Goal: Transaction & Acquisition: Purchase product/service

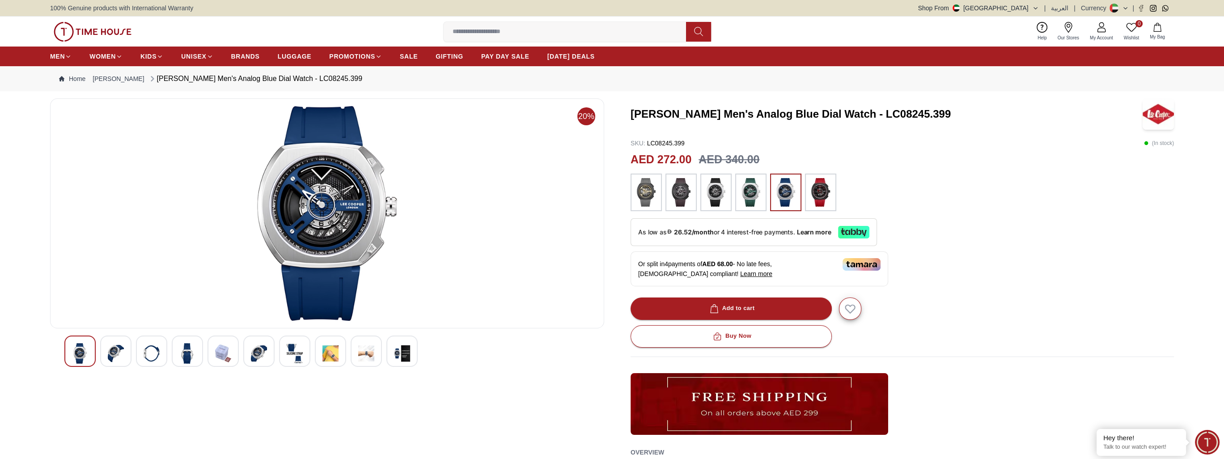
click at [118, 356] on img at bounding box center [116, 353] width 16 height 21
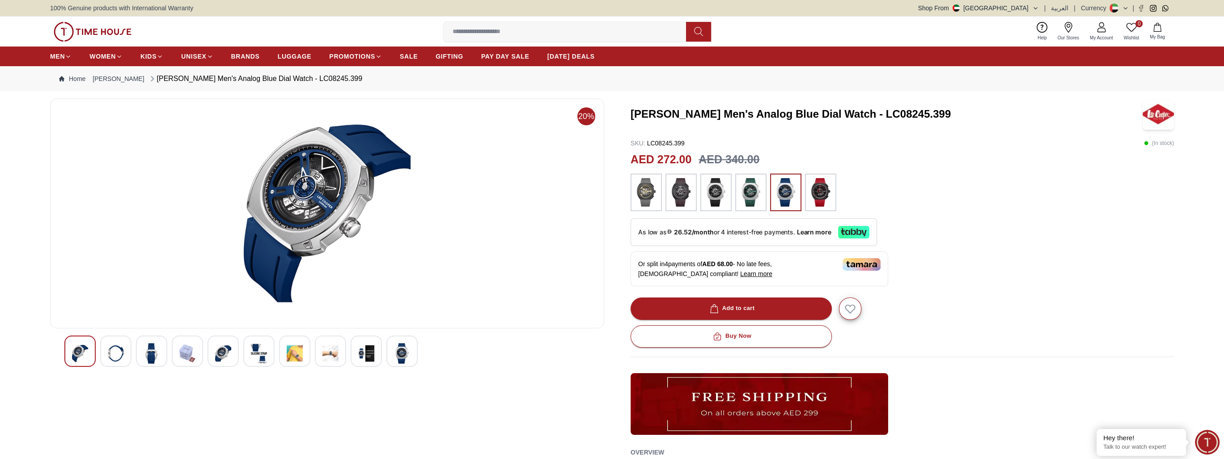
click at [151, 350] on img at bounding box center [152, 353] width 16 height 21
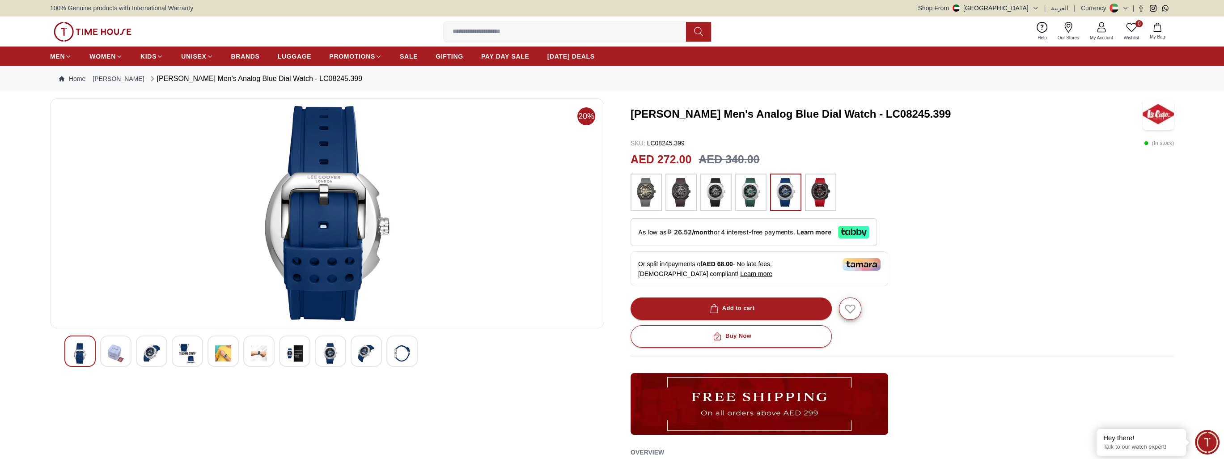
click at [124, 353] on div at bounding box center [115, 350] width 31 height 31
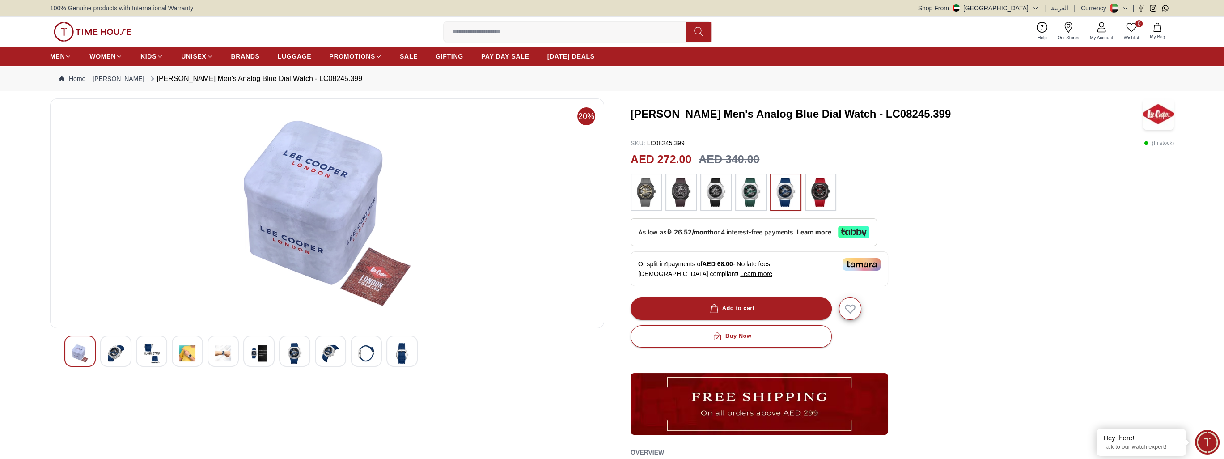
click at [91, 349] on div at bounding box center [79, 350] width 31 height 31
click at [84, 349] on img at bounding box center [80, 353] width 16 height 21
click at [152, 352] on img at bounding box center [152, 353] width 16 height 21
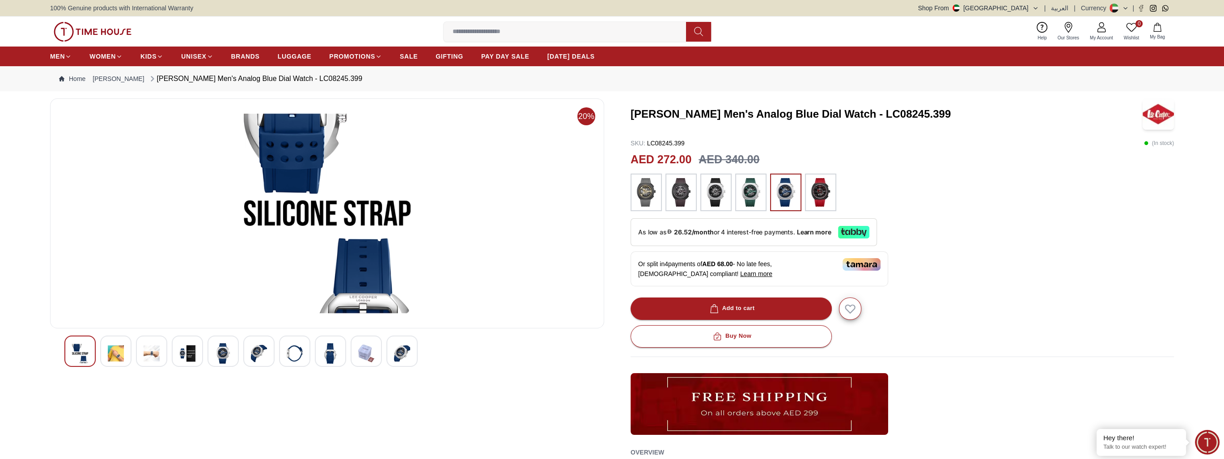
click at [119, 354] on img at bounding box center [116, 353] width 16 height 21
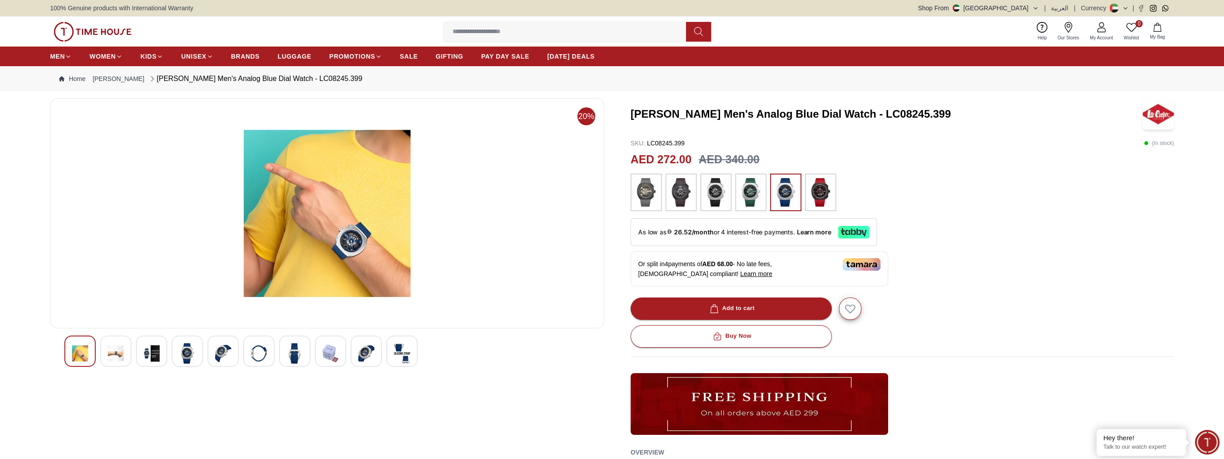
click at [148, 354] on img at bounding box center [152, 353] width 16 height 21
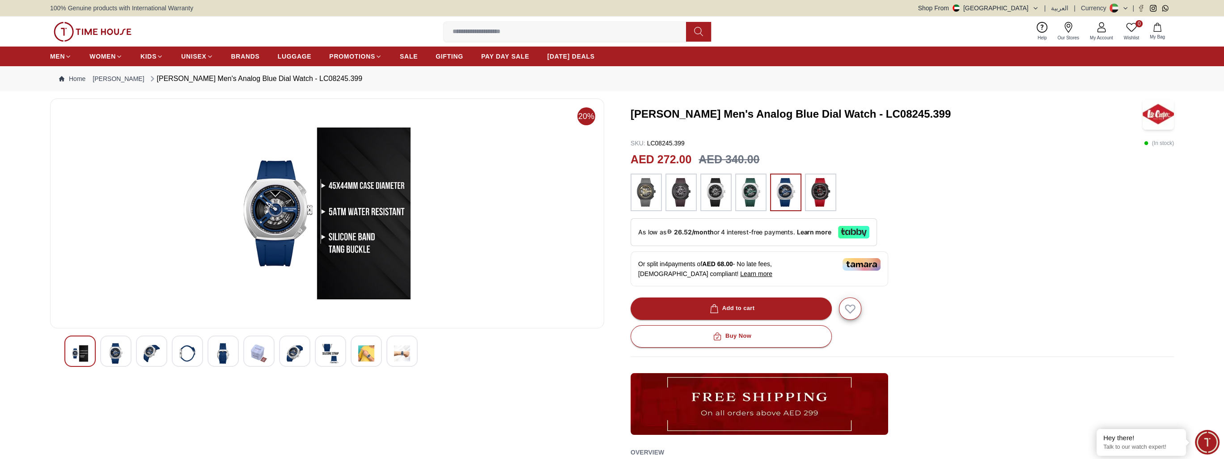
click at [171, 353] on div at bounding box center [326, 350] width 525 height 31
click at [177, 352] on div at bounding box center [187, 350] width 31 height 31
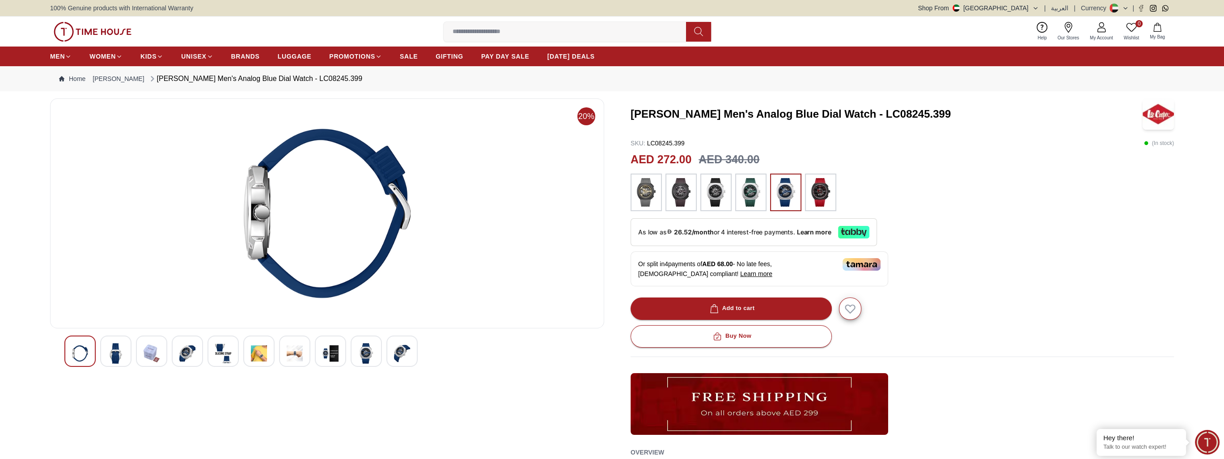
click at [218, 344] on img at bounding box center [223, 353] width 16 height 21
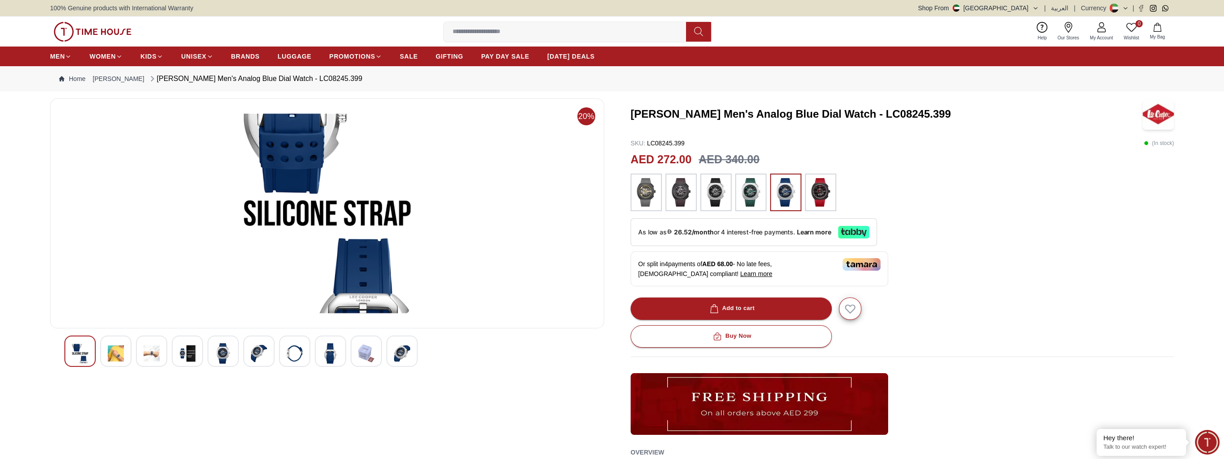
click at [258, 343] on img at bounding box center [259, 353] width 16 height 21
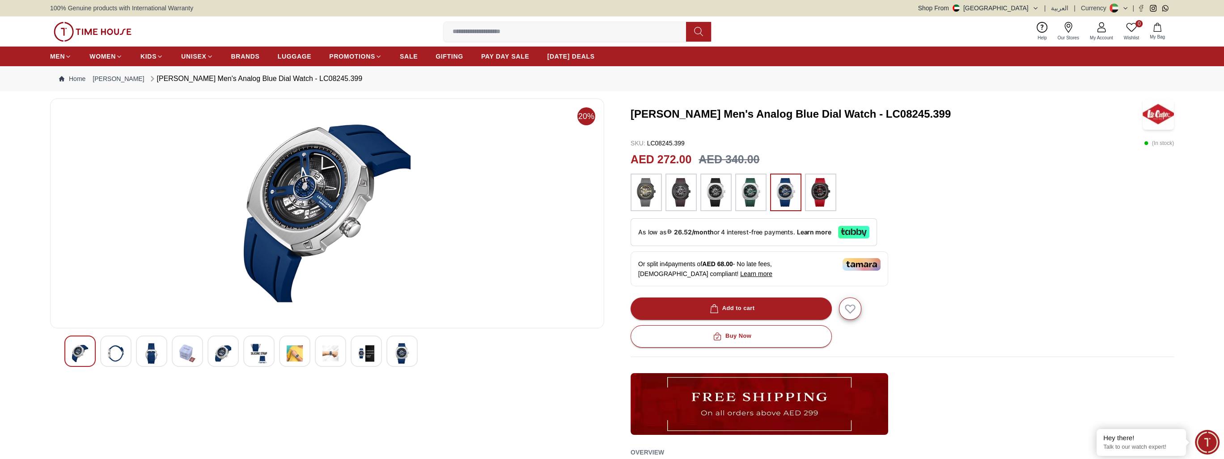
click at [276, 340] on div at bounding box center [326, 350] width 525 height 31
click at [267, 347] on img at bounding box center [259, 353] width 16 height 21
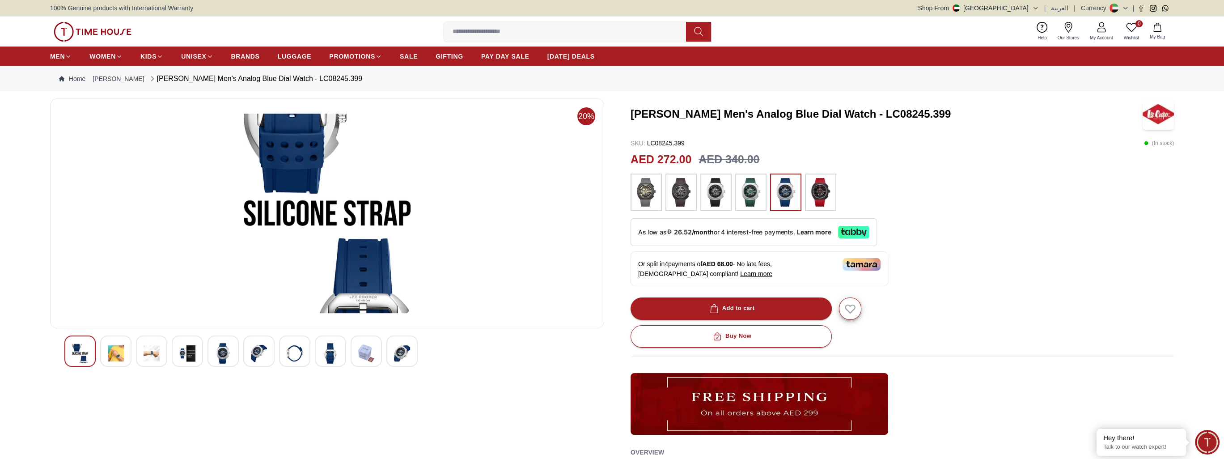
click at [290, 353] on img at bounding box center [295, 353] width 16 height 21
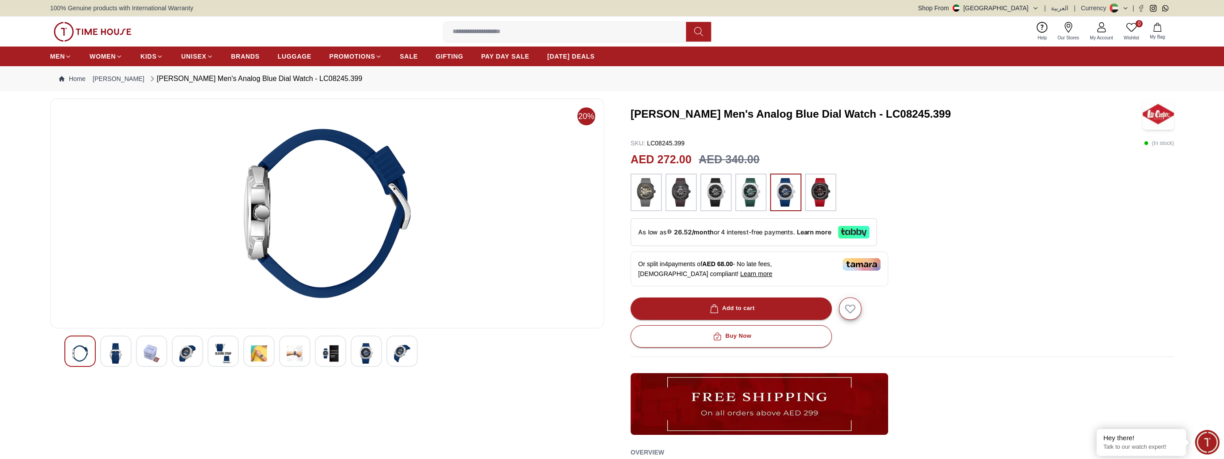
click at [290, 353] on img at bounding box center [295, 353] width 16 height 21
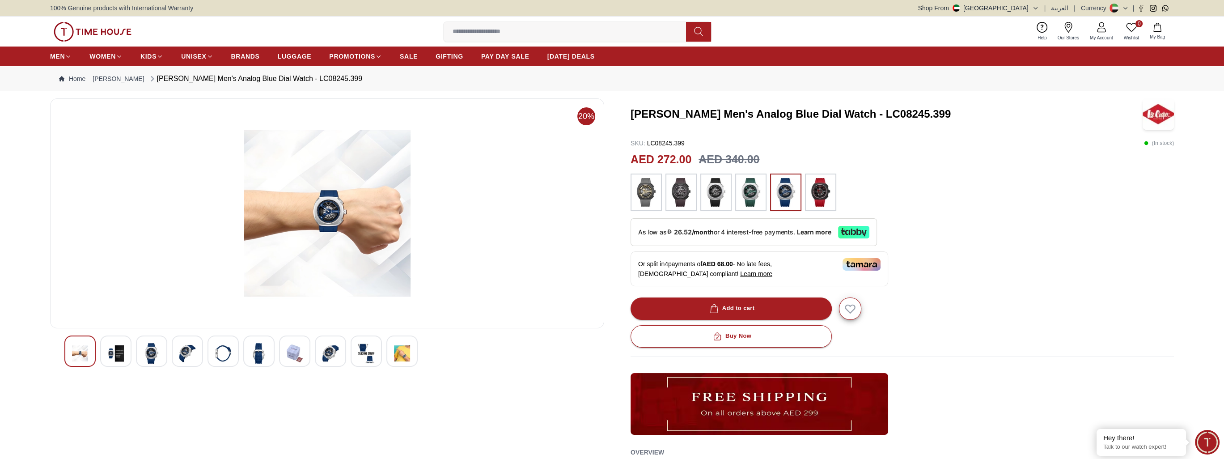
click at [290, 353] on img at bounding box center [295, 353] width 16 height 21
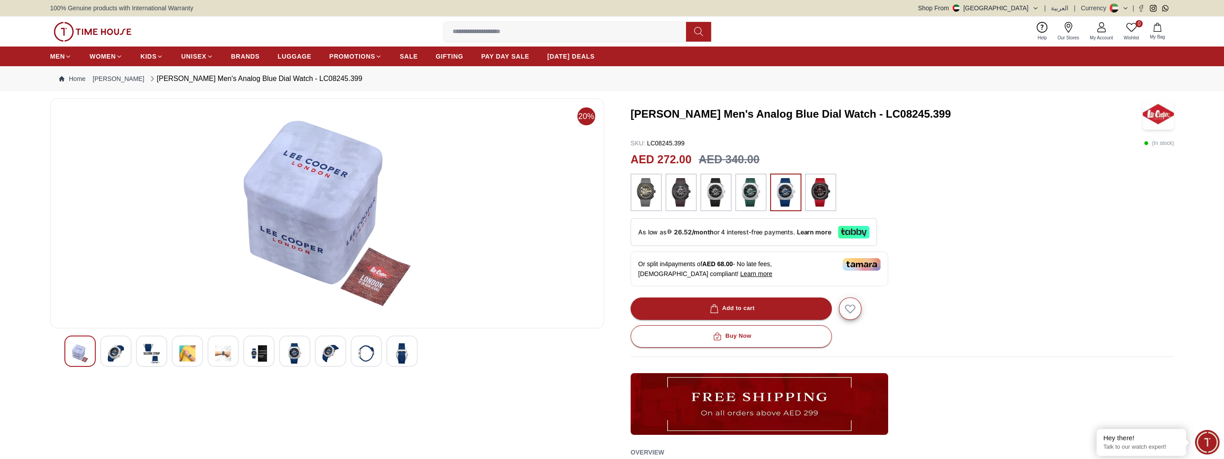
click at [290, 353] on img at bounding box center [295, 353] width 16 height 21
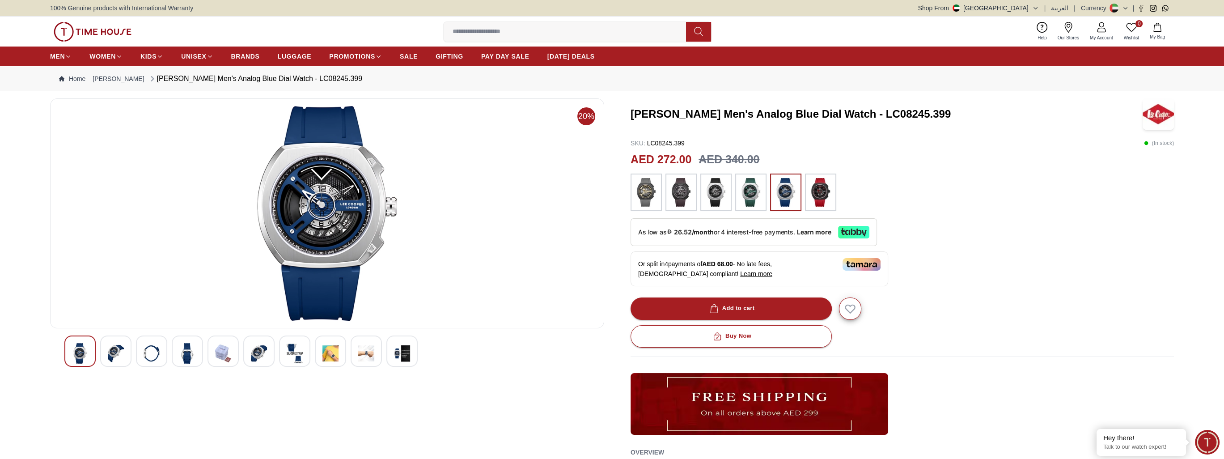
click at [290, 353] on img at bounding box center [295, 353] width 16 height 21
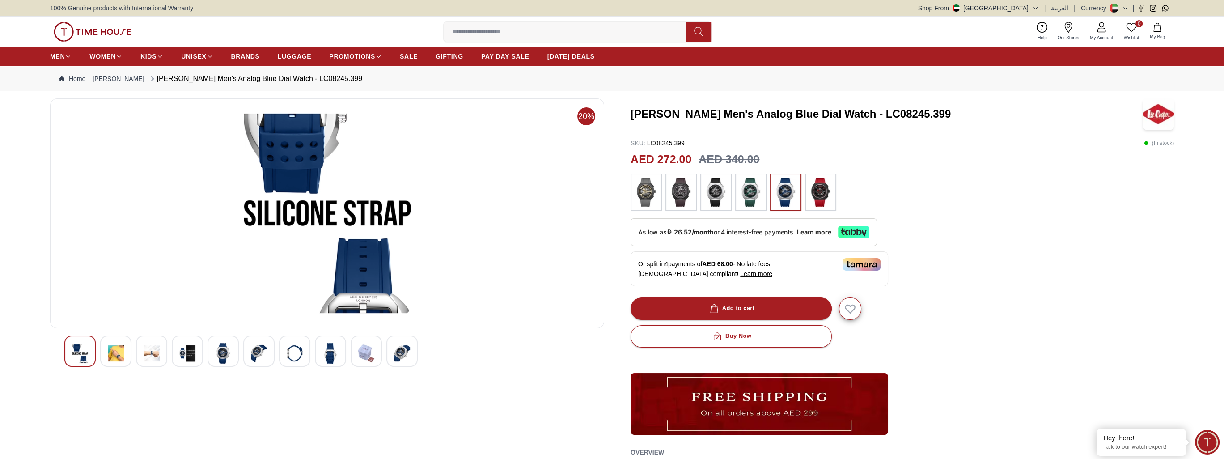
click at [290, 353] on img at bounding box center [295, 353] width 16 height 21
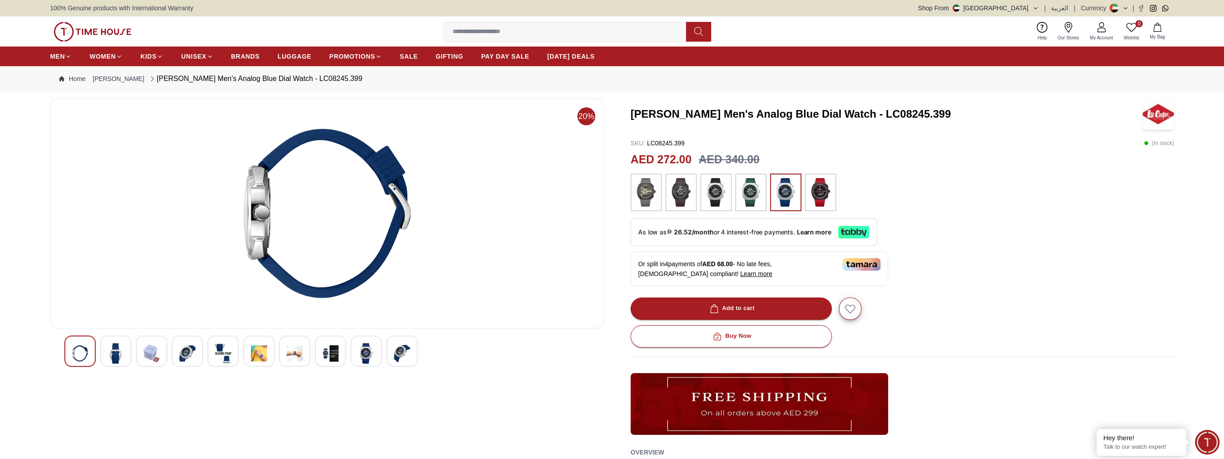
click at [290, 353] on img at bounding box center [295, 353] width 16 height 21
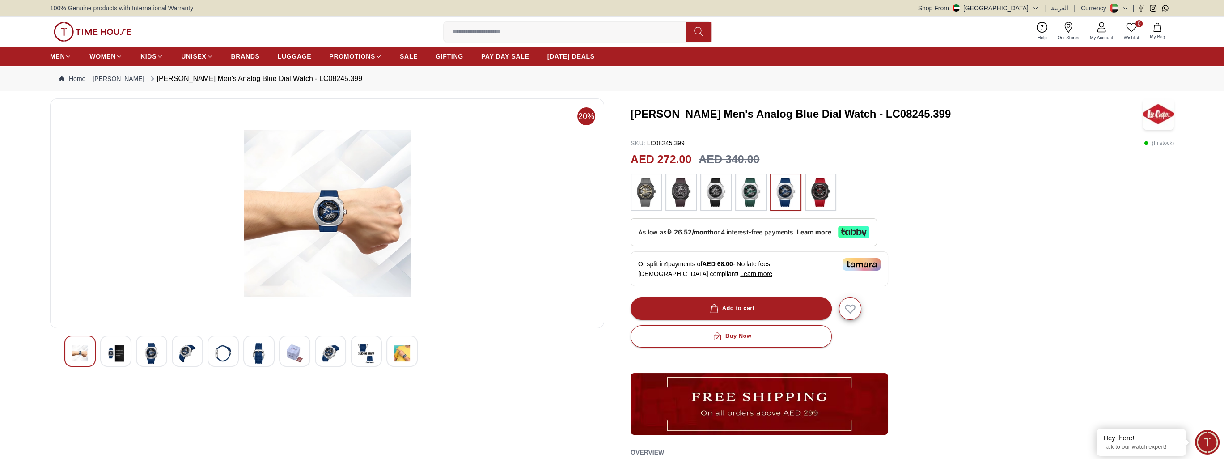
click at [290, 353] on img at bounding box center [295, 353] width 16 height 21
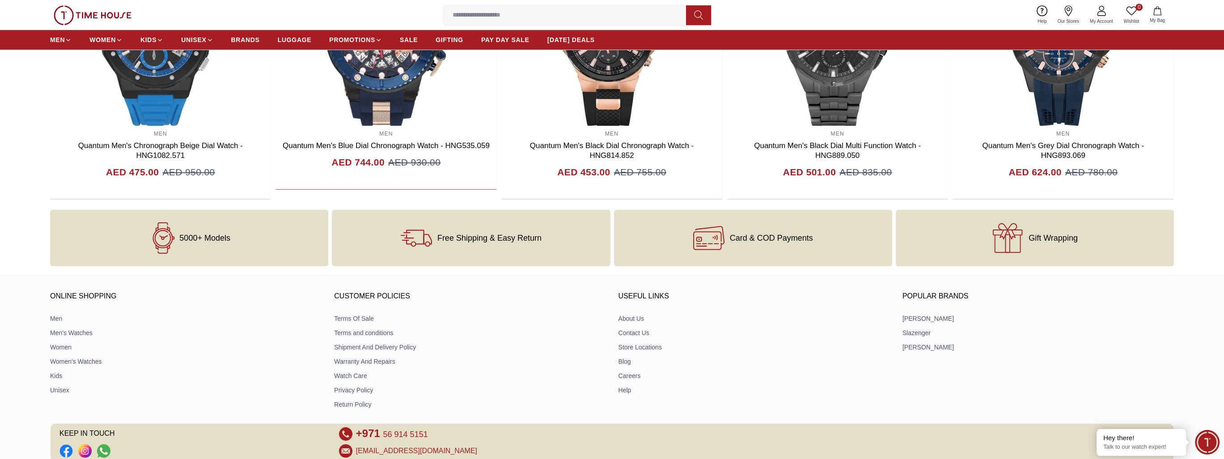
scroll to position [1063, 0]
